Goal: Information Seeking & Learning: Learn about a topic

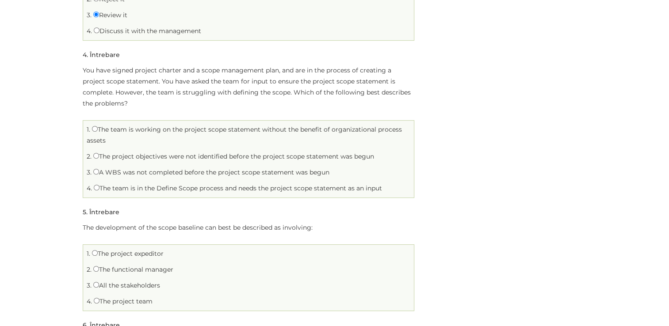
scroll to position [442, 0]
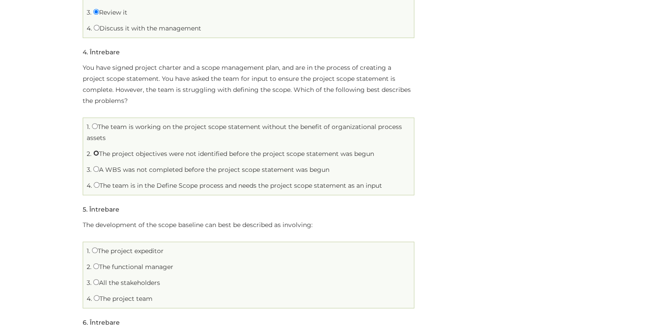
click at [96, 155] on input "The project objectives were not identified before the project scope statement w…" at bounding box center [96, 153] width 6 height 6
radio input "true"
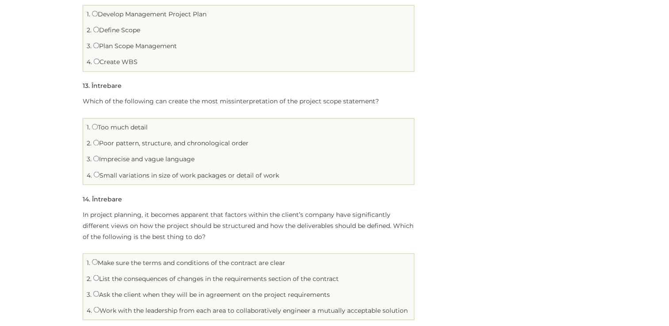
scroll to position [1503, 0]
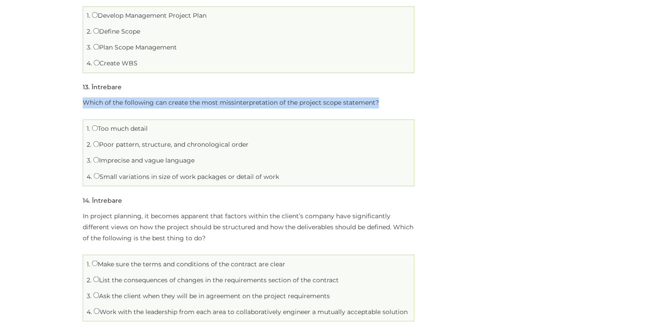
drag, startPoint x: 85, startPoint y: 102, endPoint x: 444, endPoint y: 104, distance: 359.5
drag, startPoint x: 100, startPoint y: 144, endPoint x: 251, endPoint y: 145, distance: 151.2
click at [251, 145] on li "2. Poor pattern, structure, and chronological order" at bounding box center [248, 145] width 326 height 14
drag, startPoint x: 105, startPoint y: 161, endPoint x: 198, endPoint y: 161, distance: 92.9
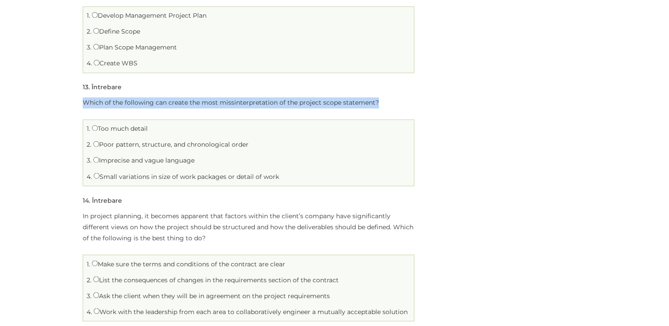
click at [198, 161] on li "3. Imprecise and vague language" at bounding box center [248, 161] width 326 height 14
drag, startPoint x: 102, startPoint y: 176, endPoint x: 302, endPoint y: 176, distance: 199.9
click at [302, 176] on li "4. Small variations in size of work packages or detail of work" at bounding box center [248, 177] width 326 height 14
drag, startPoint x: 95, startPoint y: 159, endPoint x: 228, endPoint y: 159, distance: 133.1
click at [228, 159] on li "3. Imprecise and vague language" at bounding box center [248, 161] width 326 height 14
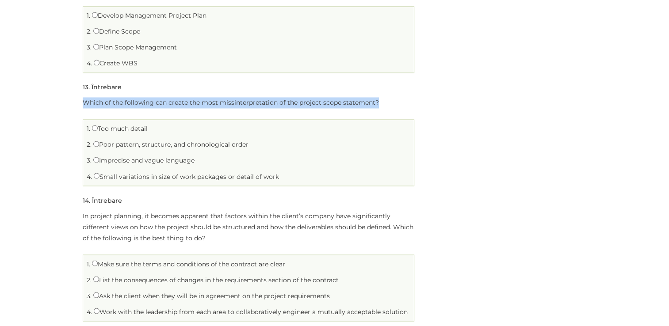
drag, startPoint x: 103, startPoint y: 160, endPoint x: 233, endPoint y: 160, distance: 129.1
click at [233, 160] on li "3. Imprecise and vague language" at bounding box center [248, 161] width 326 height 14
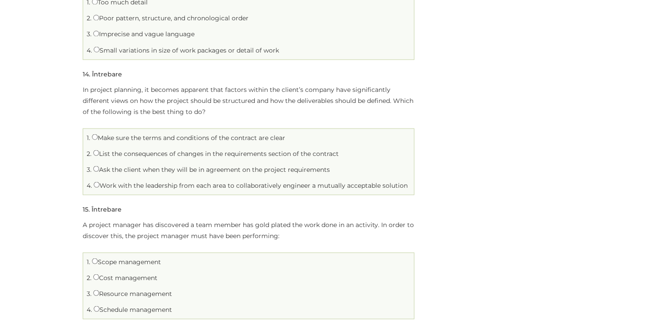
scroll to position [1636, 0]
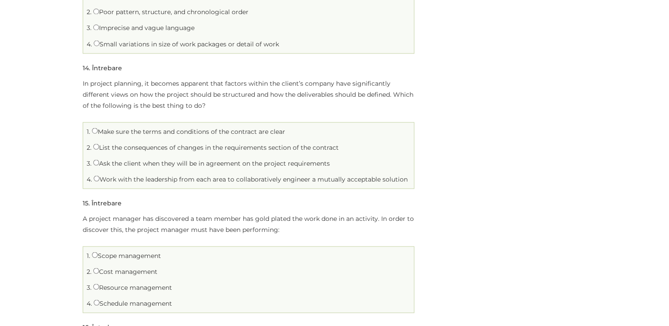
click at [94, 160] on input "Ask the client when they will be in agreement on the project requirements" at bounding box center [96, 163] width 6 height 6
radio input "true"
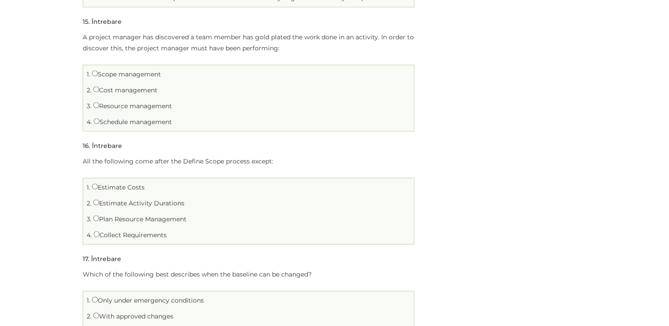
scroll to position [1857, 0]
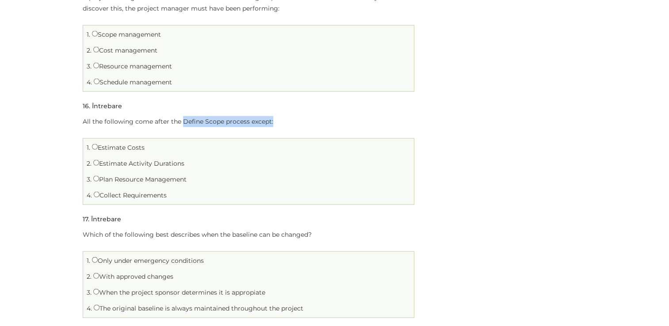
drag, startPoint x: 182, startPoint y: 121, endPoint x: 276, endPoint y: 117, distance: 94.3
click at [276, 117] on p "All the following come after the Define Scope process except:" at bounding box center [249, 121] width 332 height 11
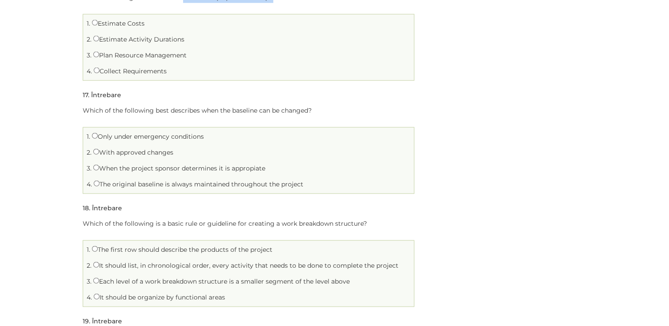
scroll to position [1990, 0]
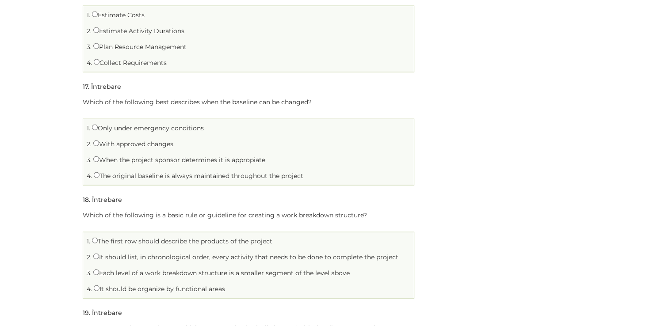
drag, startPoint x: 101, startPoint y: 128, endPoint x: 229, endPoint y: 130, distance: 128.7
click at [229, 130] on li "1. Only under emergency conditions" at bounding box center [248, 129] width 326 height 14
drag, startPoint x: 108, startPoint y: 144, endPoint x: 190, endPoint y: 142, distance: 81.8
click at [190, 142] on li "2. With approved changes" at bounding box center [248, 145] width 326 height 14
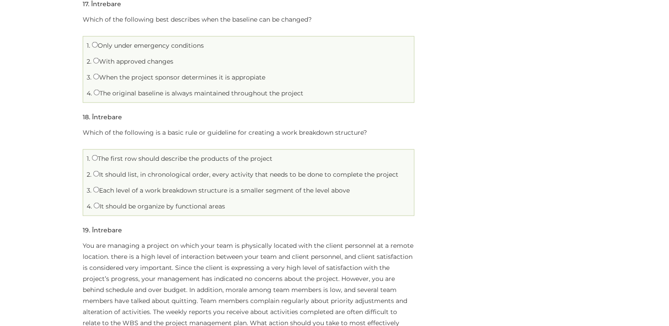
scroll to position [2078, 0]
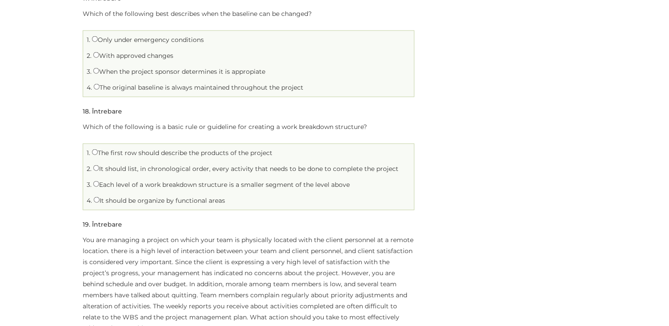
drag, startPoint x: 102, startPoint y: 184, endPoint x: 359, endPoint y: 182, distance: 256.9
click at [359, 182] on li "3. Each level of a work breakdown structure is a smaller segment of the level a…" at bounding box center [248, 185] width 326 height 14
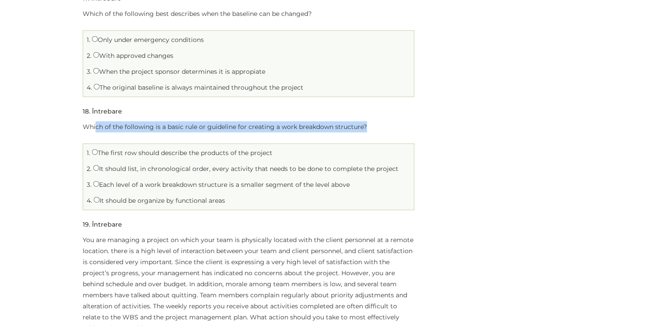
drag, startPoint x: 96, startPoint y: 126, endPoint x: 382, endPoint y: 128, distance: 287.0
click at [382, 128] on p "Which of the following is a basic rule or guideline for creating a work breakdo…" at bounding box center [249, 127] width 332 height 11
drag, startPoint x: 90, startPoint y: 151, endPoint x: 329, endPoint y: 151, distance: 238.3
click at [329, 151] on li "1. The first row should describe the products of the project" at bounding box center [248, 153] width 326 height 14
click at [97, 181] on input "Each level of a work breakdown structure is a smaller segment of the level above" at bounding box center [96, 184] width 6 height 6
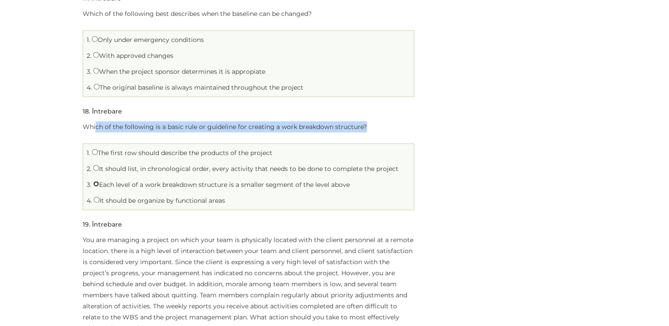
radio input "true"
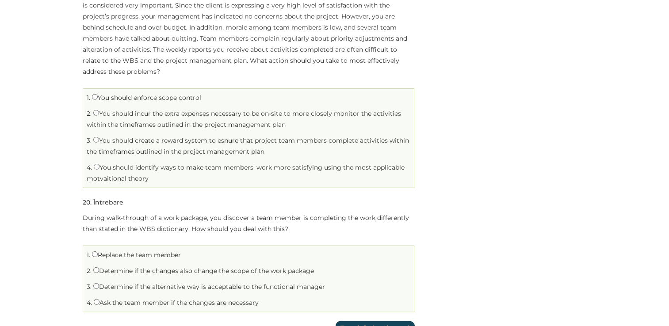
scroll to position [2343, 0]
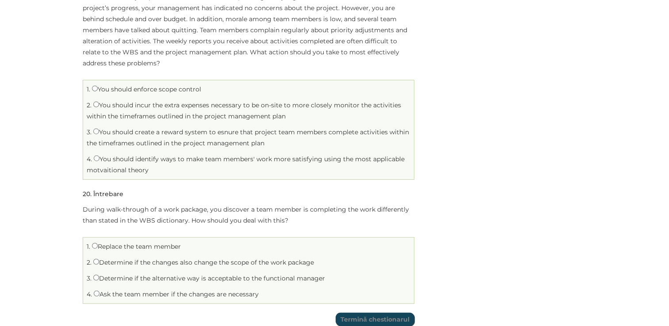
click at [88, 275] on span "3." at bounding box center [89, 279] width 5 height 8
click at [96, 277] on input "Determine if the alternative way is acceptable to the functional manager" at bounding box center [96, 278] width 6 height 6
radio input "true"
click at [97, 259] on input "Determine if the changes also change the scope of the work package" at bounding box center [96, 262] width 6 height 6
radio input "true"
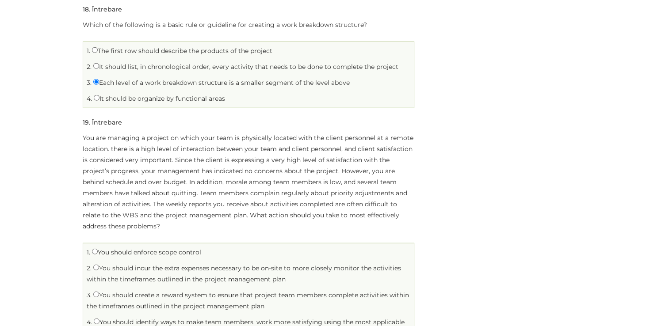
scroll to position [2167, 0]
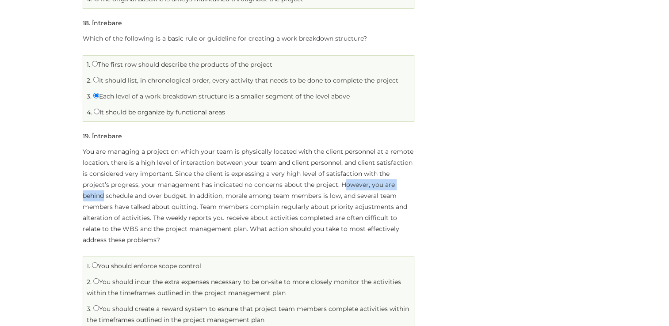
drag, startPoint x: 316, startPoint y: 183, endPoint x: 401, endPoint y: 183, distance: 85.3
click at [401, 183] on p "You are managing a project on which your team is physically located with the cl…" at bounding box center [249, 195] width 332 height 99
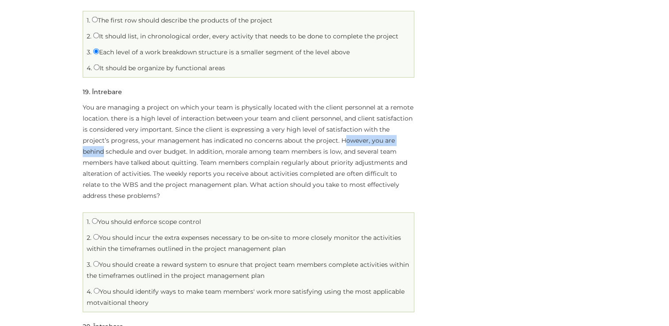
scroll to position [2255, 0]
